Goal: Task Accomplishment & Management: Manage account settings

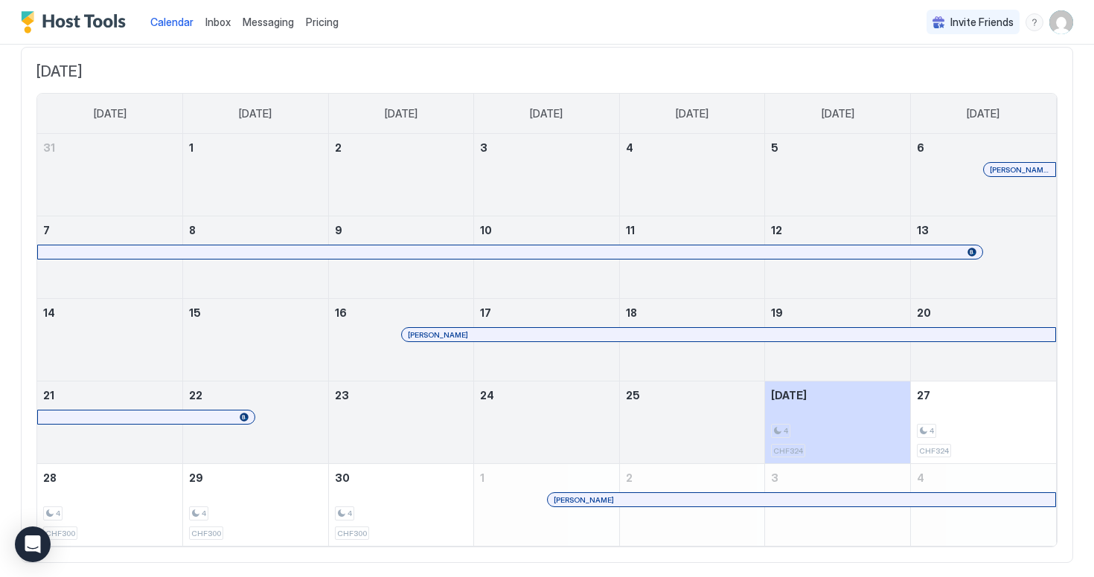
scroll to position [118, 0]
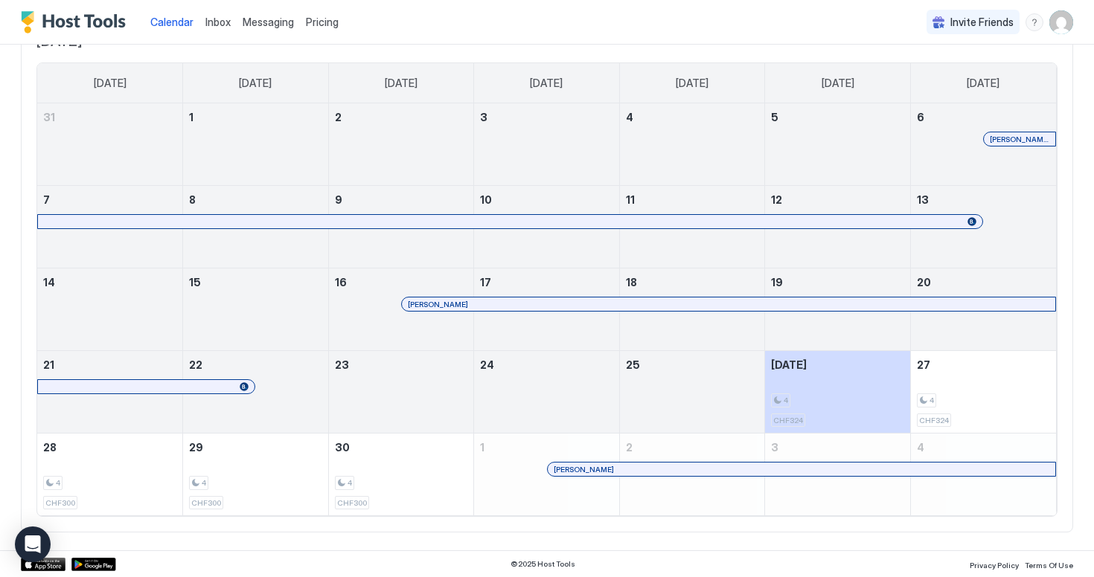
click at [663, 474] on div "[PERSON_NAME]" at bounding box center [801, 469] width 507 height 13
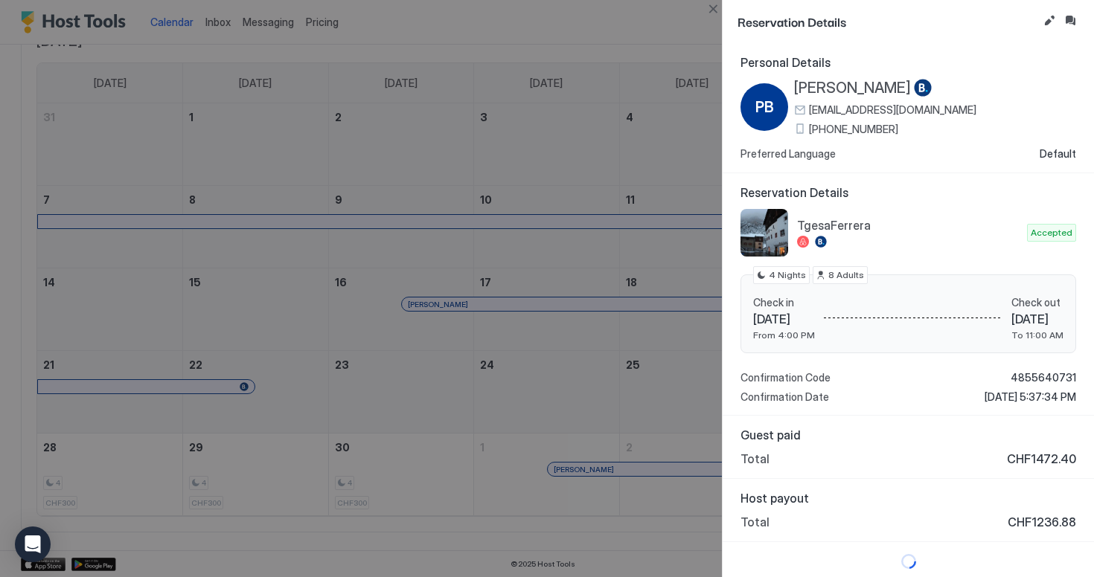
click at [483, 382] on div at bounding box center [547, 288] width 1094 height 577
click at [701, 9] on div at bounding box center [547, 288] width 1094 height 577
click at [717, 9] on button "Close" at bounding box center [713, 9] width 18 height 18
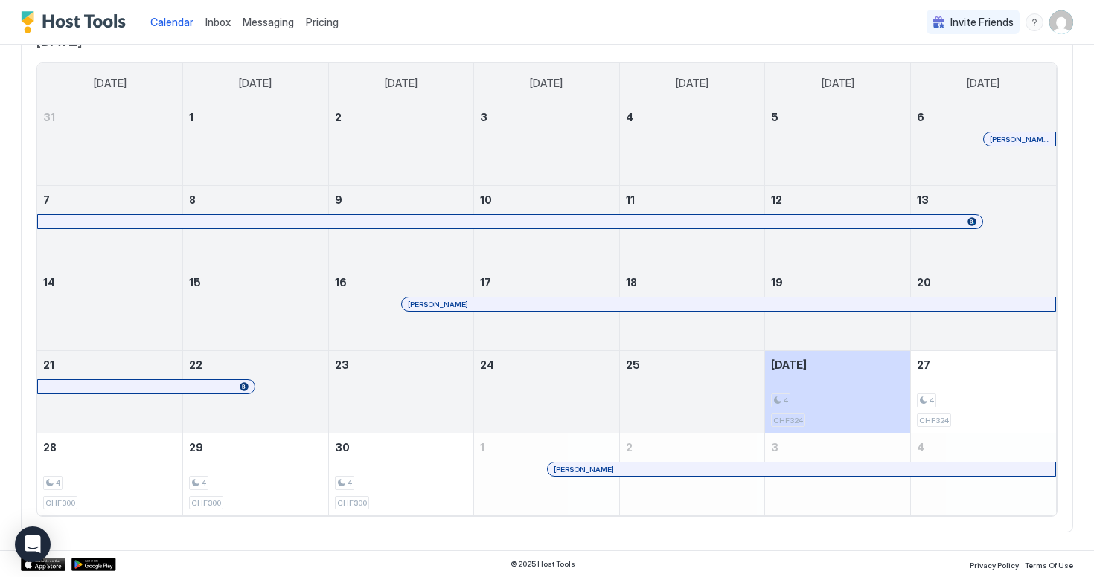
scroll to position [0, 0]
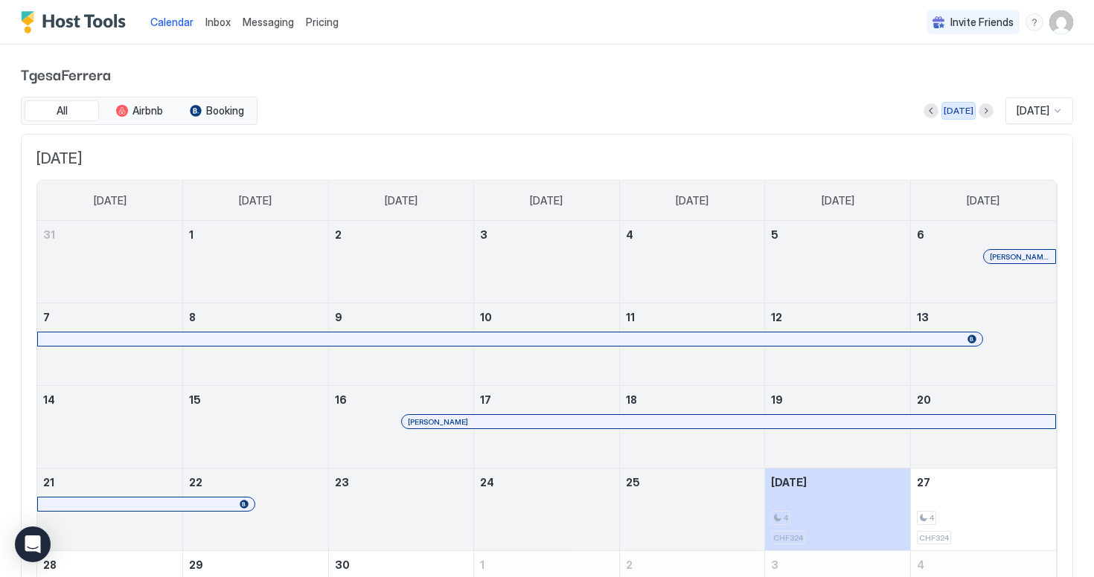
click at [979, 109] on button "Next month" at bounding box center [986, 110] width 15 height 15
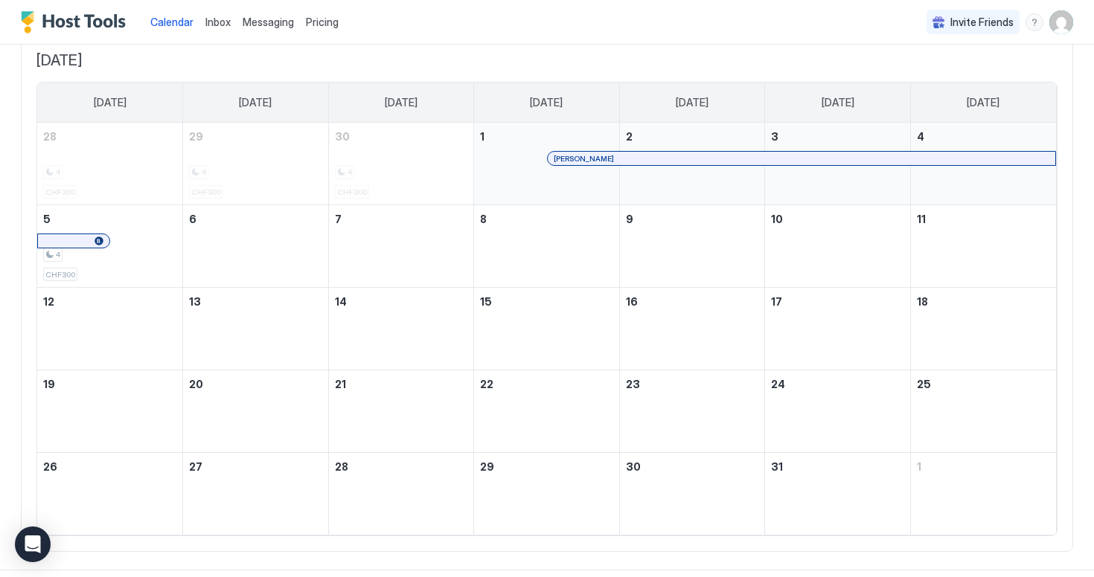
scroll to position [118, 0]
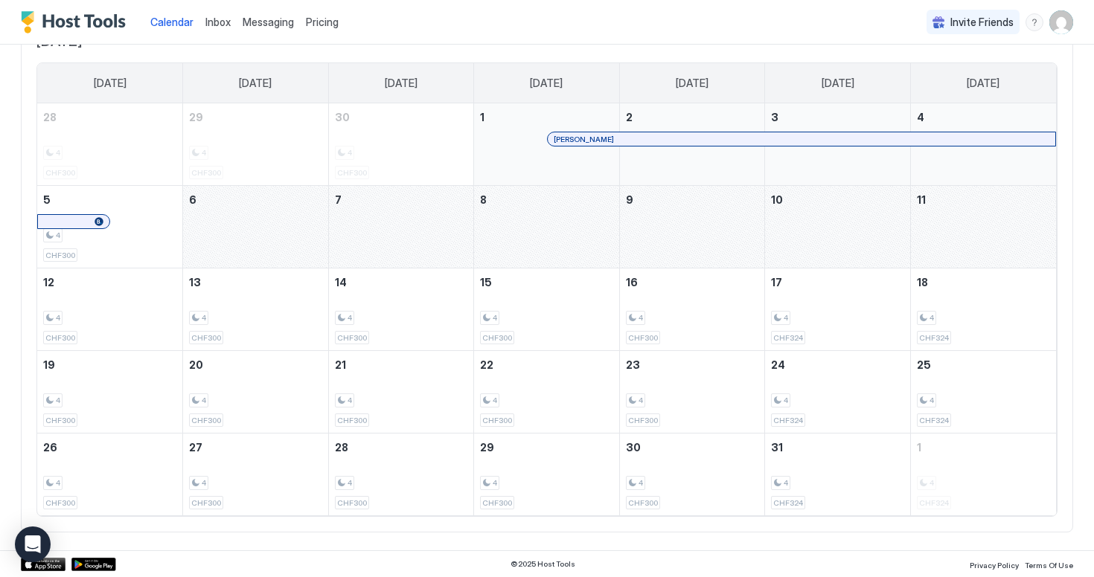
click at [958, 220] on div "October 11, 2025" at bounding box center [983, 227] width 145 height 82
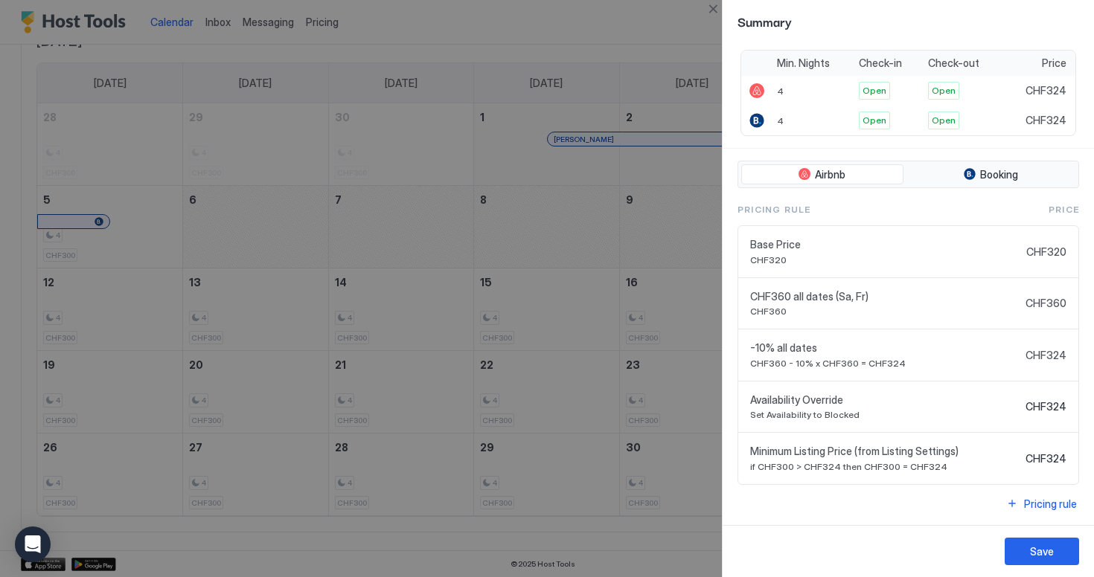
scroll to position [0, 0]
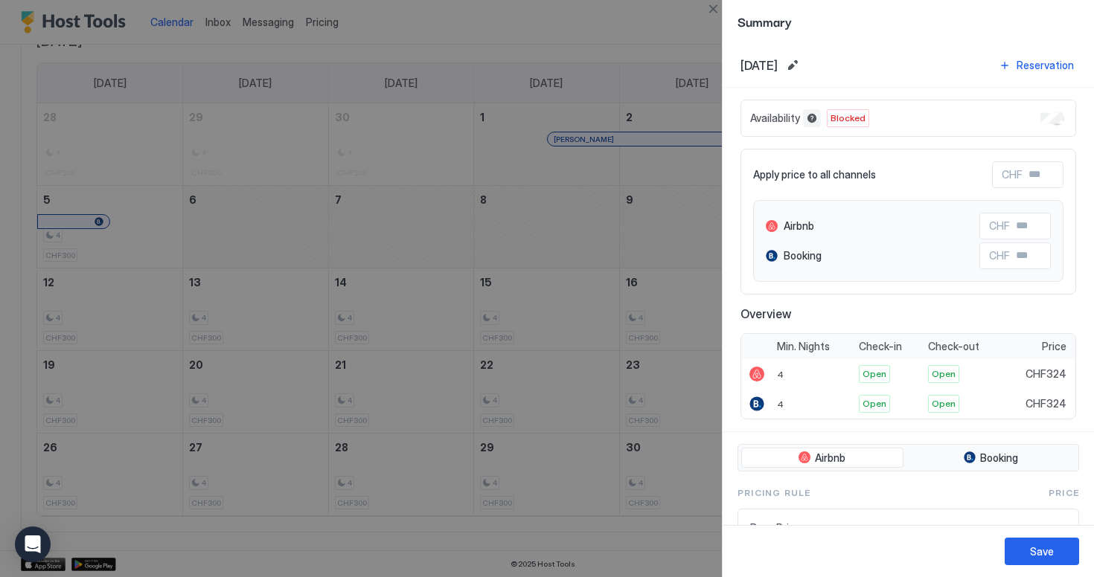
click at [808, 125] on button "Blocked dates override all pricing rules and remain unavailable until manually …" at bounding box center [812, 118] width 18 height 18
click at [617, 217] on div at bounding box center [547, 288] width 1094 height 577
click at [714, 8] on button "Close" at bounding box center [713, 9] width 18 height 18
